Goal: Navigation & Orientation: Find specific page/section

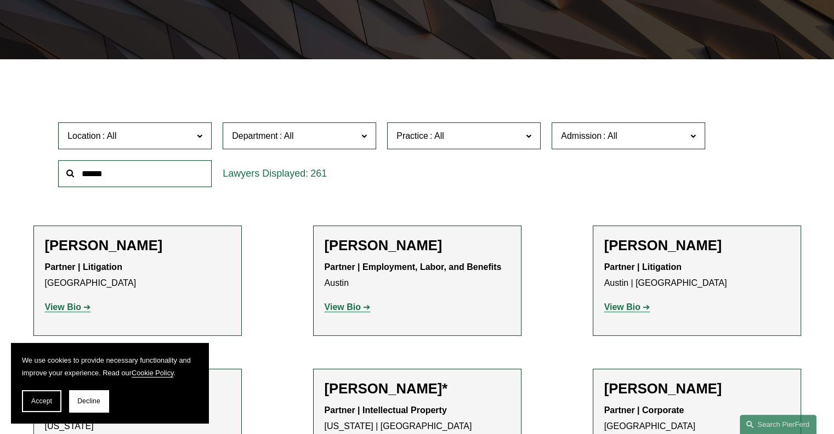
scroll to position [344, 0]
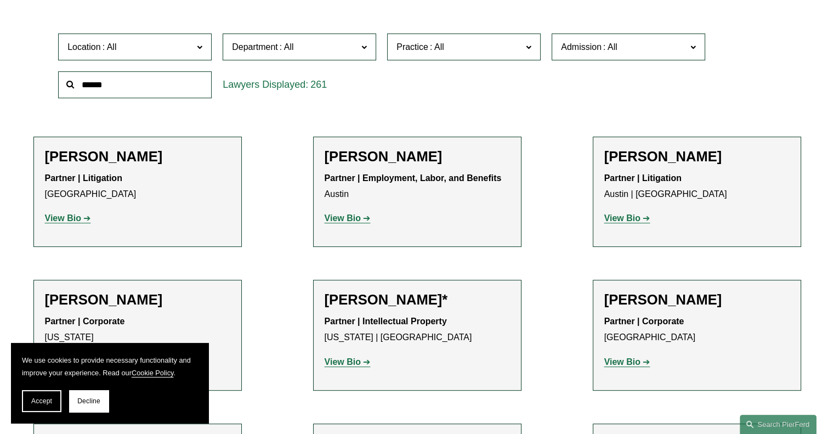
click at [74, 217] on strong "View Bio" at bounding box center [63, 217] width 36 height 9
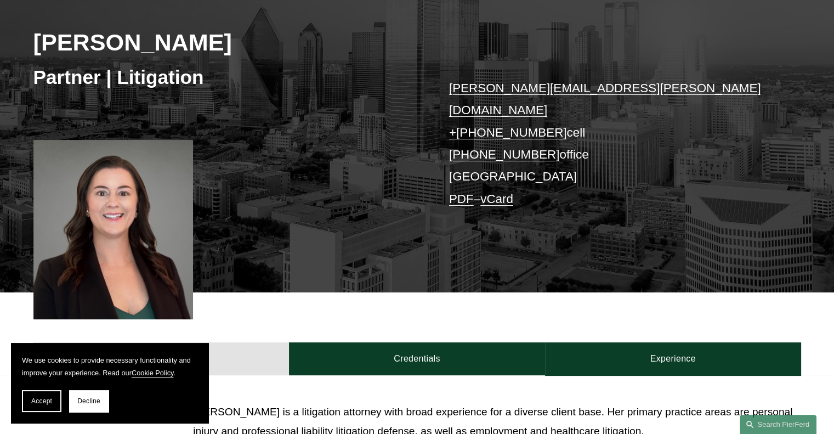
scroll to position [160, 0]
